Goal: Information Seeking & Learning: Learn about a topic

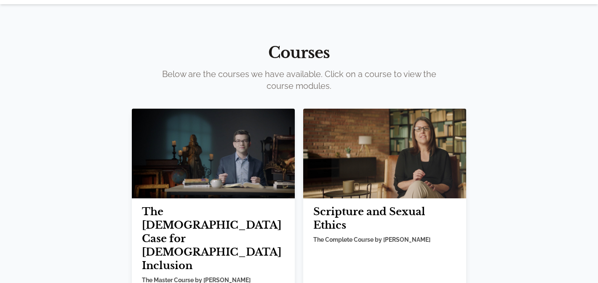
scroll to position [22, 0]
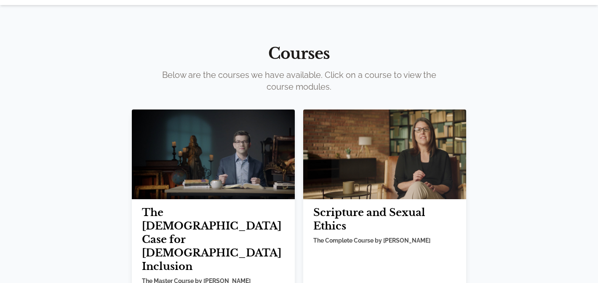
click at [358, 185] on img at bounding box center [384, 154] width 163 height 90
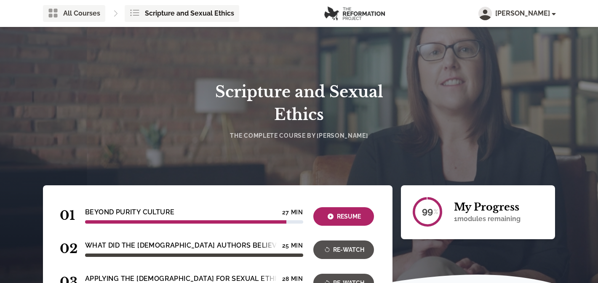
click at [104, 17] on div "All Courses Scripture and Sexual Ethics" at bounding box center [144, 13] width 203 height 17
click at [96, 11] on span "All Courses" at bounding box center [81, 13] width 37 height 10
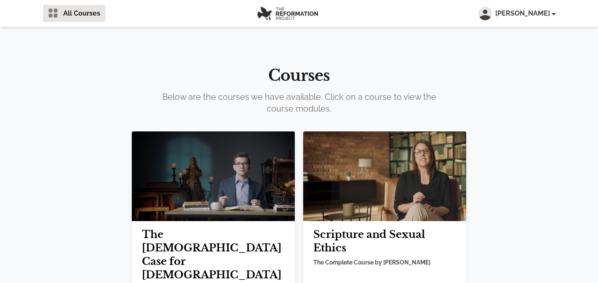
click at [200, 196] on img at bounding box center [213, 176] width 163 height 90
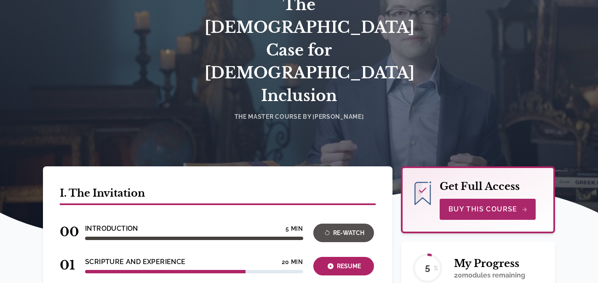
scroll to position [106, 0]
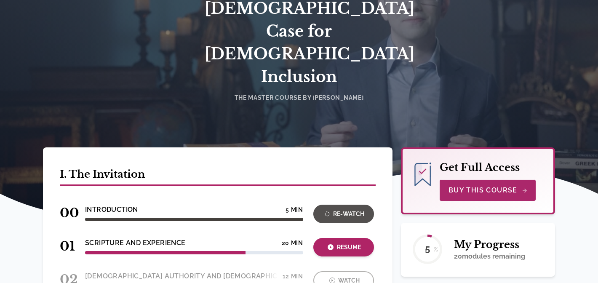
click at [327, 243] on div "Resume" at bounding box center [344, 248] width 56 height 10
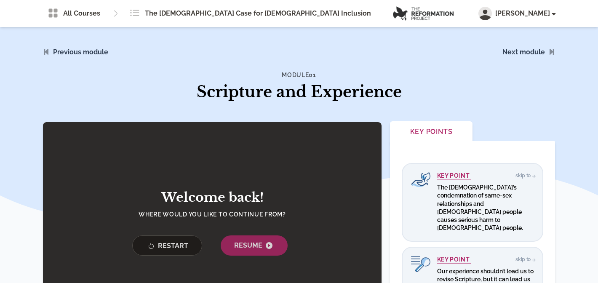
scroll to position [123, 0]
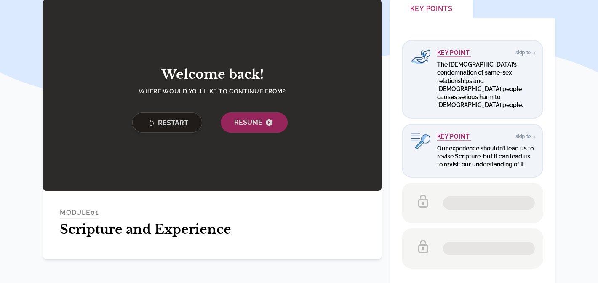
click at [167, 115] on button "Restart" at bounding box center [167, 122] width 70 height 20
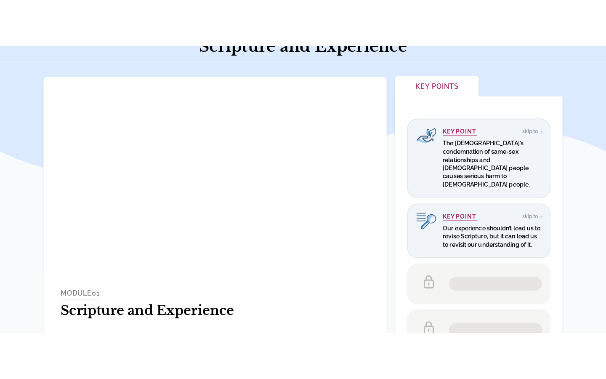
scroll to position [91, 0]
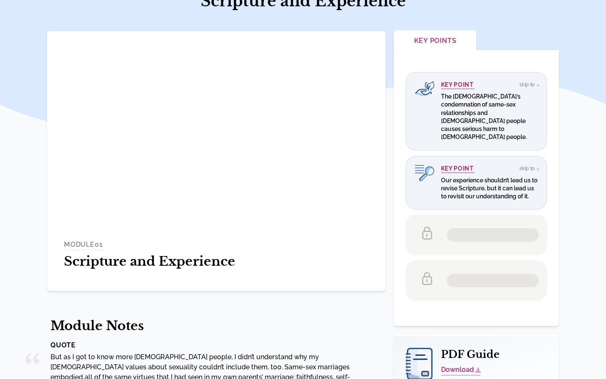
scroll to position [91, 0]
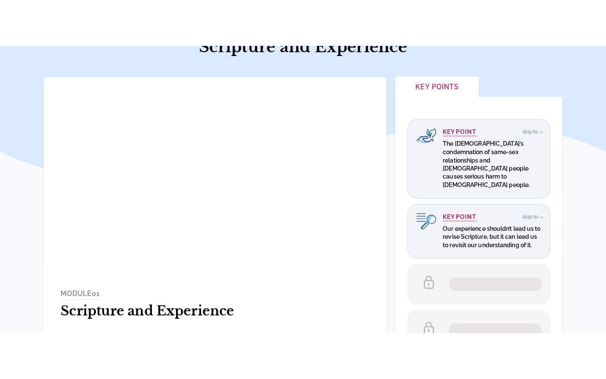
scroll to position [91, 0]
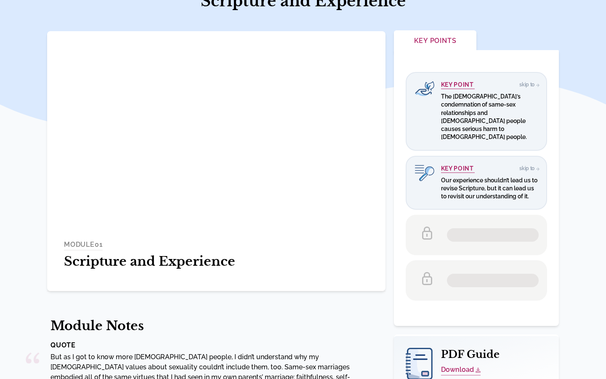
scroll to position [91, 0]
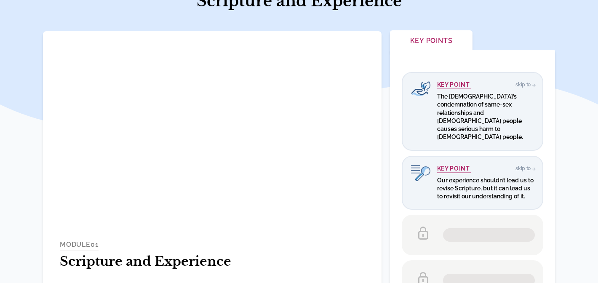
scroll to position [91, 0]
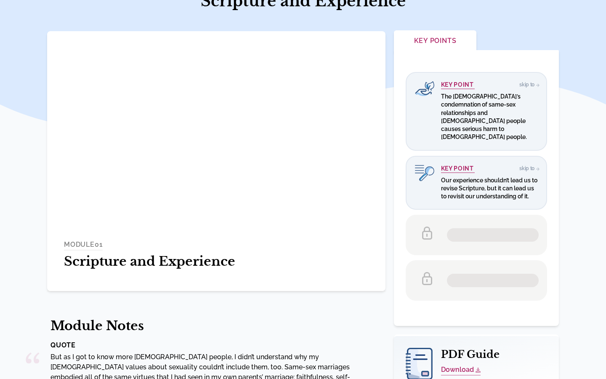
scroll to position [91, 0]
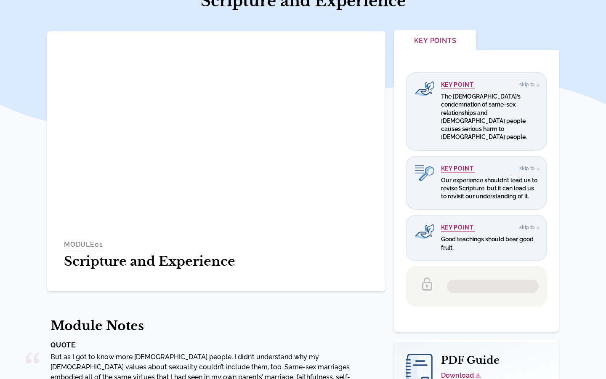
scroll to position [91, 0]
